Goal: Information Seeking & Learning: Learn about a topic

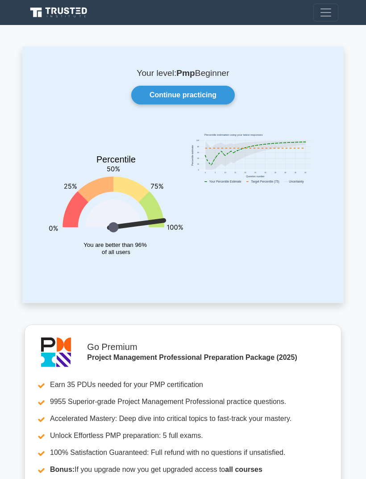
click at [216, 92] on link "Continue practicing" at bounding box center [182, 95] width 103 height 19
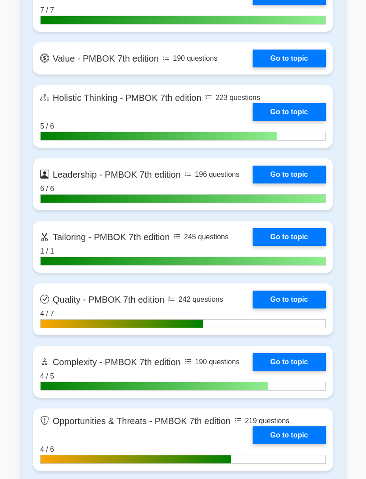
scroll to position [2517, 0]
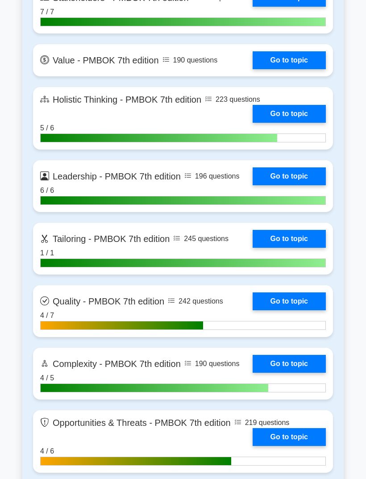
click at [252, 248] on link "Go to topic" at bounding box center [288, 239] width 73 height 18
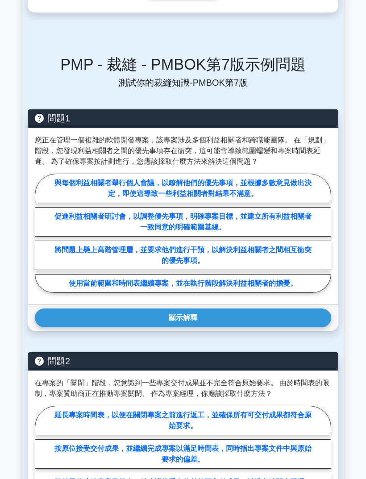
scroll to position [388, 0]
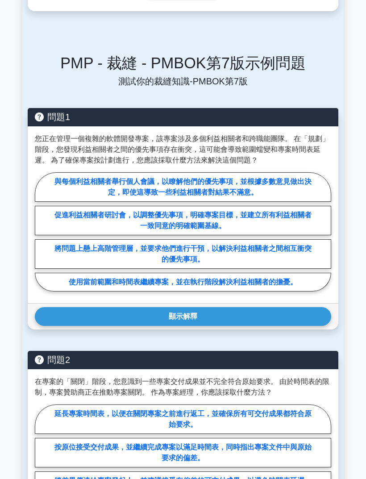
click at [56, 235] on label "促進利益相關者研討會，以調整優先事項，明確專案目標，並建立所有利益相關者一致同意的明確範圍基線。" at bounding box center [183, 220] width 296 height 29
click at [41, 237] on input "促進利益相關者研討會，以調整優先事項，明確專案目標，並建立所有利益相關者一致同意的明確範圍基線。" at bounding box center [38, 234] width 6 height 6
radio input "true"
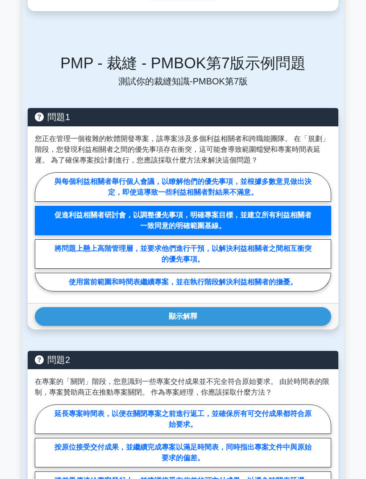
click at [55, 326] on button "顯示解釋" at bounding box center [183, 316] width 296 height 19
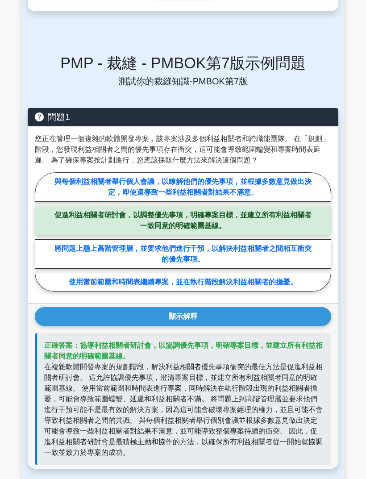
click at [59, 326] on button "顯示解釋" at bounding box center [183, 316] width 296 height 19
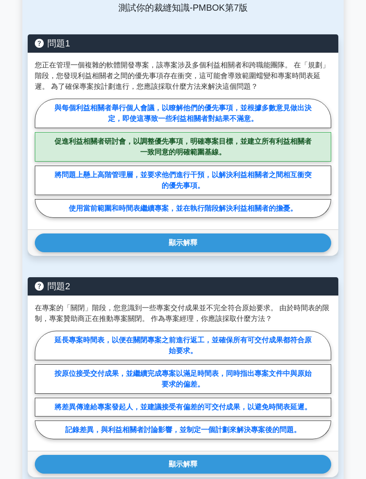
scroll to position [455, 0]
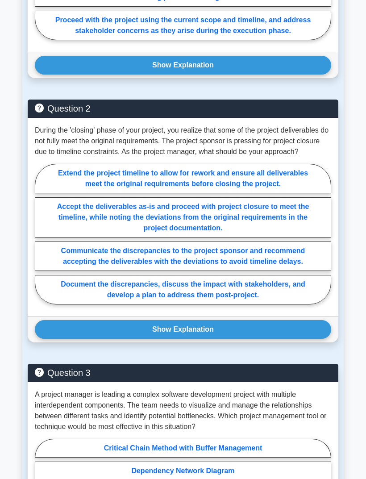
scroll to position [933, 0]
click at [289, 304] on label "Document the discrepancies, discuss the impact with stakeholders, and develop a…" at bounding box center [183, 289] width 296 height 29
click at [41, 239] on input "Document the discrepancies, discuss the impact with stakeholders, and develop a…" at bounding box center [38, 236] width 6 height 6
radio input "true"
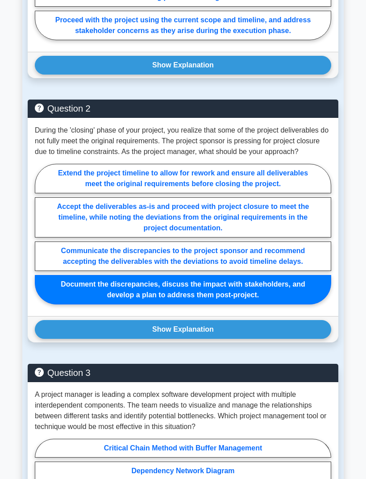
click at [240, 338] on button "Show Explanation" at bounding box center [183, 329] width 296 height 19
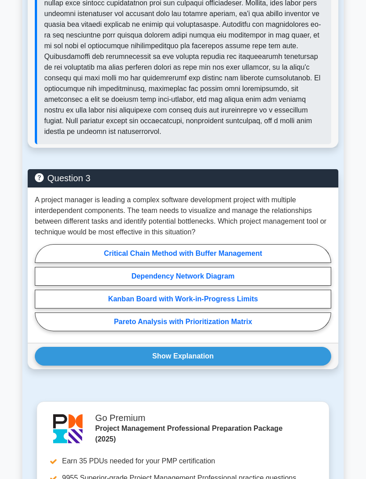
scroll to position [1331, 0]
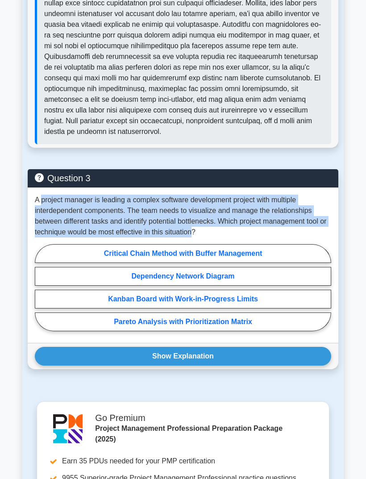
click at [85, 285] on label "Dependency Network Diagram" at bounding box center [183, 276] width 296 height 19
click at [41, 293] on input "Dependency Network Diagram" at bounding box center [38, 290] width 6 height 6
radio input "true"
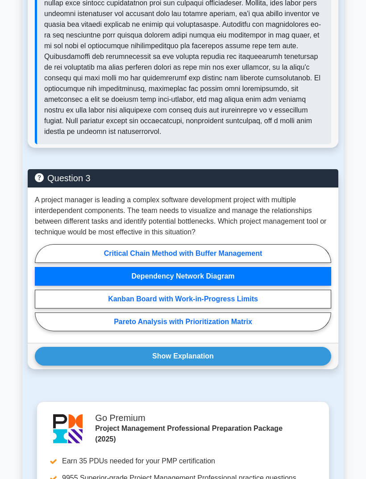
click at [103, 365] on button "Show Explanation" at bounding box center [183, 356] width 296 height 19
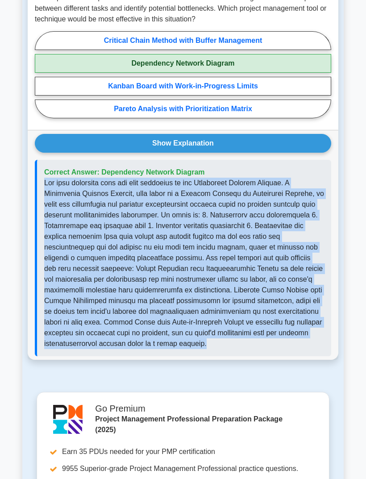
scroll to position [1543, 0]
click at [182, 234] on div "Correct Answer: Dependency Network Diagram" at bounding box center [183, 258] width 296 height 196
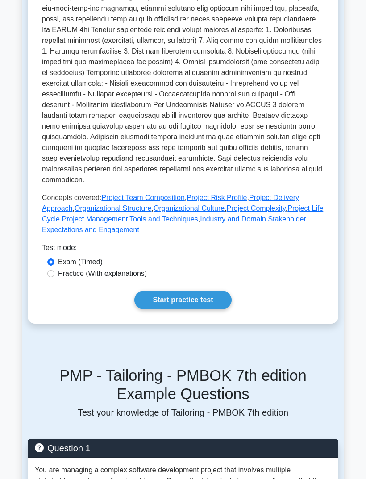
scroll to position [304, 0]
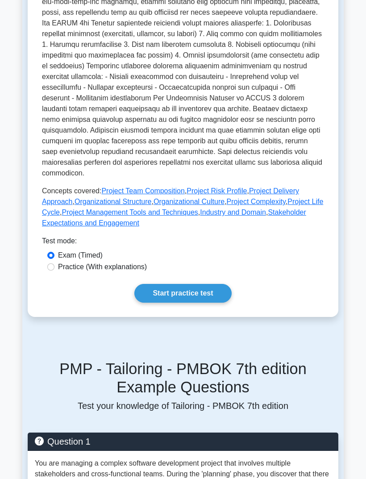
click at [220, 302] on link "Start practice test" at bounding box center [182, 293] width 97 height 19
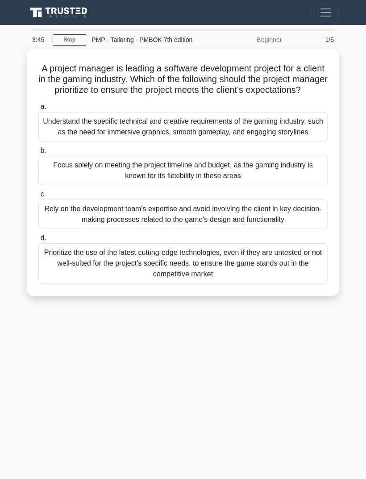
click at [60, 407] on div "3:45 Stop PMP - Tailoring - PMBOK 7th edition Beginner 1/5 A project manager is…" at bounding box center [182, 252] width 321 height 446
click at [59, 141] on div "Understand the specific technical and creative requirements of the gaming indus…" at bounding box center [182, 126] width 289 height 29
click at [38, 110] on input "a. Understand the specific technical and creative requirements of the gaming in…" at bounding box center [38, 107] width 0 height 6
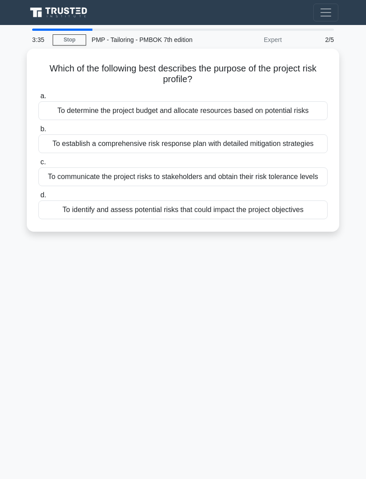
scroll to position [8, 0]
click at [61, 315] on div "3:02 Stop PMP - Tailoring - PMBOK 7th edition Expert 2/5 Which of the following…" at bounding box center [182, 252] width 321 height 446
click at [62, 219] on div "To identify and assess potential risks that could impact the project objectives" at bounding box center [182, 209] width 289 height 19
click at [38, 198] on input "d. To identify and assess potential risks that could impact the project objecti…" at bounding box center [38, 195] width 0 height 6
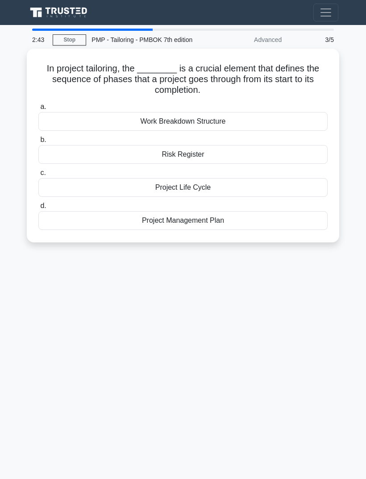
click at [78, 327] on div "2:43 Stop PMP - Tailoring - PMBOK 7th edition Advanced 3/5 In project tailoring…" at bounding box center [182, 252] width 321 height 446
click at [83, 193] on div "Project Life Cycle" at bounding box center [182, 187] width 289 height 19
click at [38, 176] on input "c. Project Life Cycle" at bounding box center [38, 173] width 0 height 6
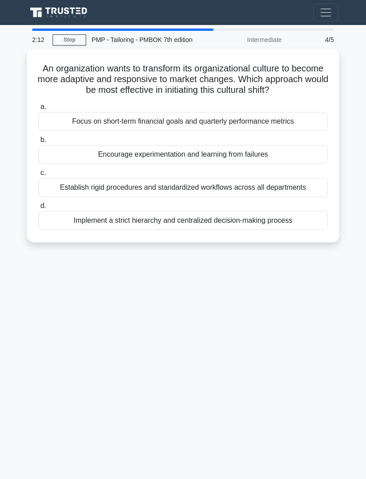
click at [79, 315] on div "2:12 Stop PMP - Tailoring - PMBOK 7th edition Intermediate 4/5 An organization …" at bounding box center [182, 252] width 321 height 446
click at [72, 164] on div "Encourage experimentation and learning from failures" at bounding box center [182, 154] width 289 height 19
click at [38, 143] on input "b. Encourage experimentation and learning from failures" at bounding box center [38, 140] width 0 height 6
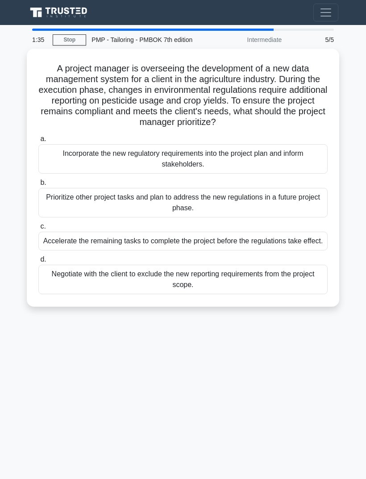
click at [66, 413] on div "1:35 Stop PMP - Tailoring - PMBOK 7th edition Intermediate 5/5 A project manage…" at bounding box center [182, 252] width 321 height 446
click at [59, 173] on div "Incorporate the new regulatory requirements into the project plan and inform st…" at bounding box center [182, 158] width 289 height 29
click at [38, 142] on input "a. Incorporate the new regulatory requirements into the project plan and inform…" at bounding box center [38, 139] width 0 height 6
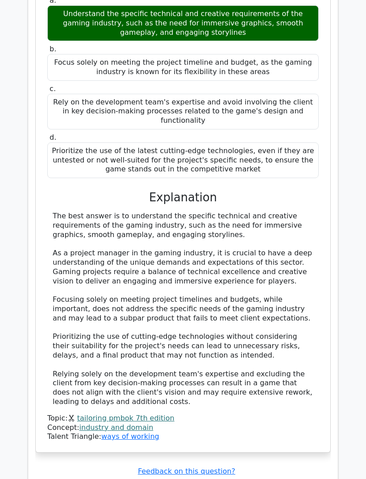
scroll to position [829, 0]
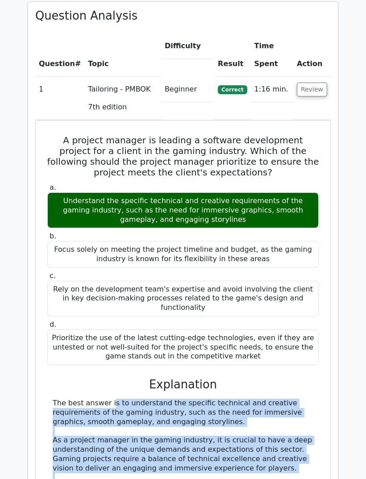
click at [309, 83] on button "Review" at bounding box center [312, 90] width 30 height 14
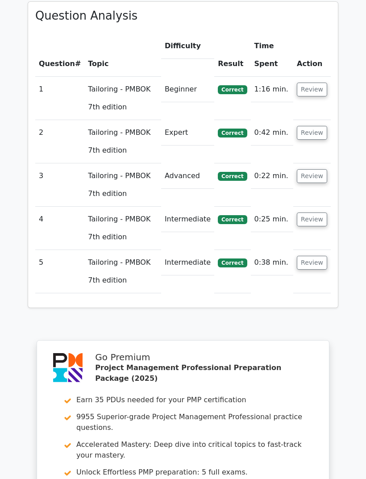
scroll to position [642, 0]
click at [305, 126] on button "Review" at bounding box center [312, 133] width 30 height 14
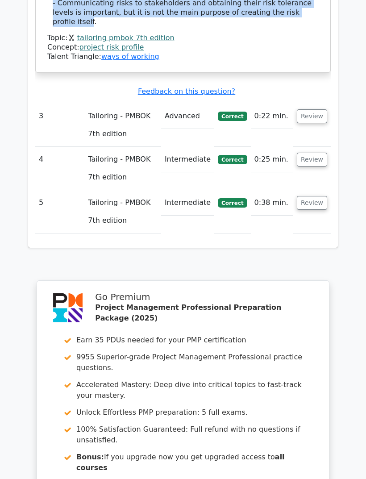
scroll to position [1258, 0]
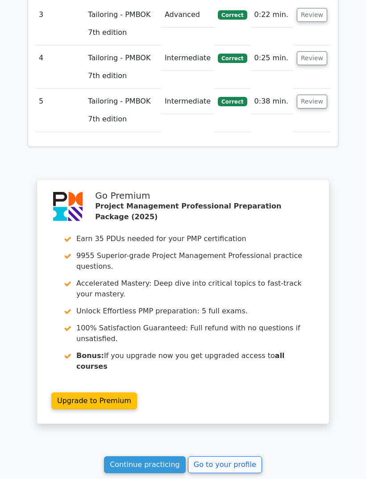
click at [209, 456] on link "Go to your profile" at bounding box center [225, 464] width 74 height 17
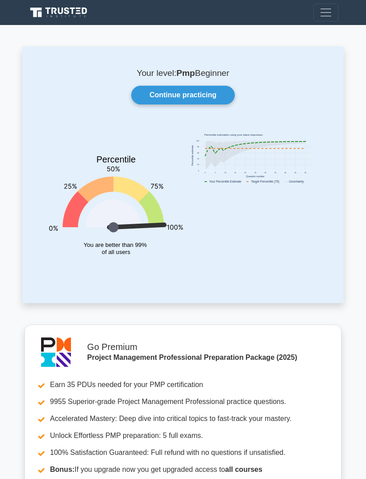
click at [168, 92] on link "Continue practicing" at bounding box center [182, 95] width 103 height 19
